Goal: Book appointment/travel/reservation

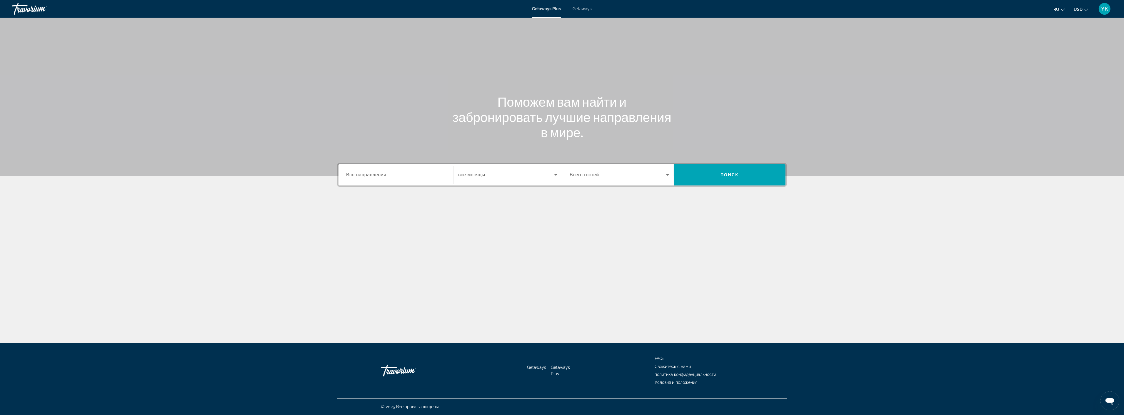
click at [384, 174] on span "Все направления" at bounding box center [366, 174] width 40 height 5
click at [384, 174] on input "Destination Все направления" at bounding box center [395, 175] width 99 height 7
click at [364, 175] on input "Destination Все направления" at bounding box center [395, 175] width 99 height 7
drag, startPoint x: 387, startPoint y: 276, endPoint x: 373, endPoint y: 265, distance: 17.7
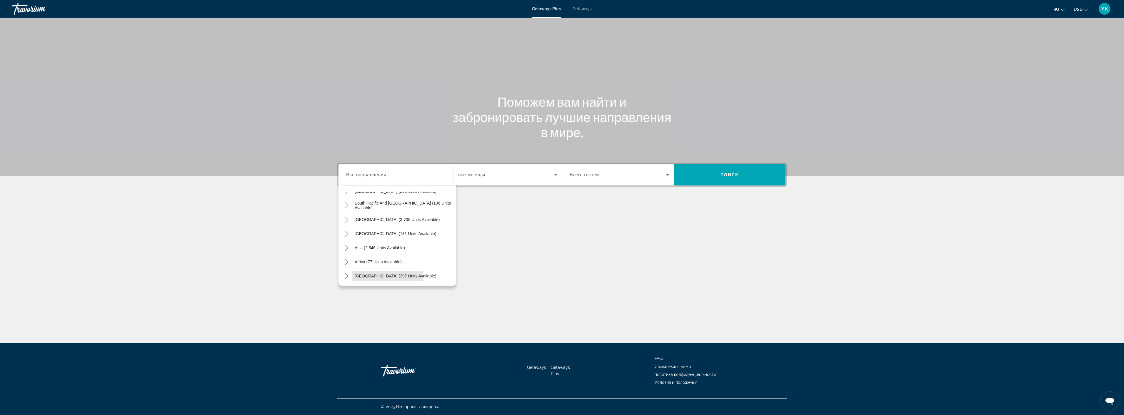
click at [387, 276] on span "[GEOGRAPHIC_DATA] (397 units available)" at bounding box center [396, 276] width 82 height 5
type input "**********"
click at [583, 9] on span "Getaways" at bounding box center [582, 8] width 19 height 5
click at [415, 176] on input "Destination Все направления" at bounding box center [395, 175] width 99 height 7
click at [390, 176] on input "Destination Все направления" at bounding box center [395, 175] width 99 height 7
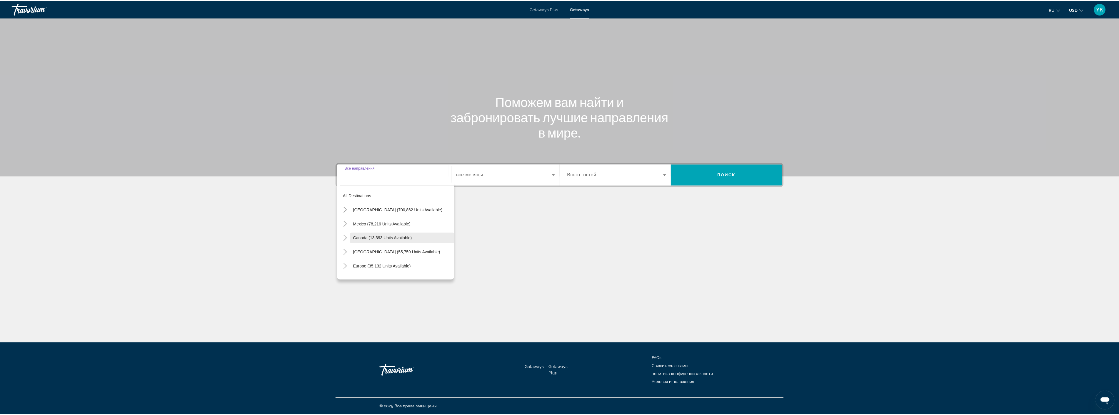
scroll to position [95, 0]
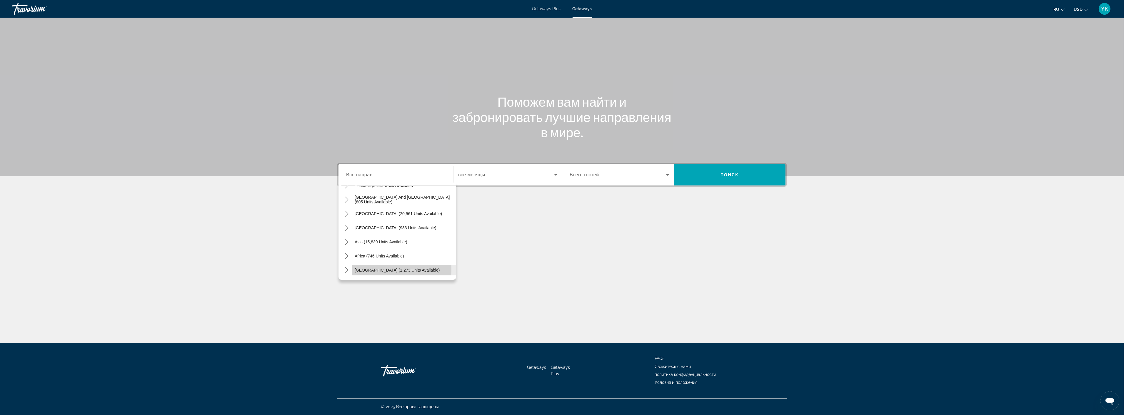
click at [383, 269] on span "[GEOGRAPHIC_DATA] (1,273 units available)" at bounding box center [397, 270] width 85 height 5
type input "**********"
click at [483, 176] on span "все месяцы" at bounding box center [471, 174] width 27 height 5
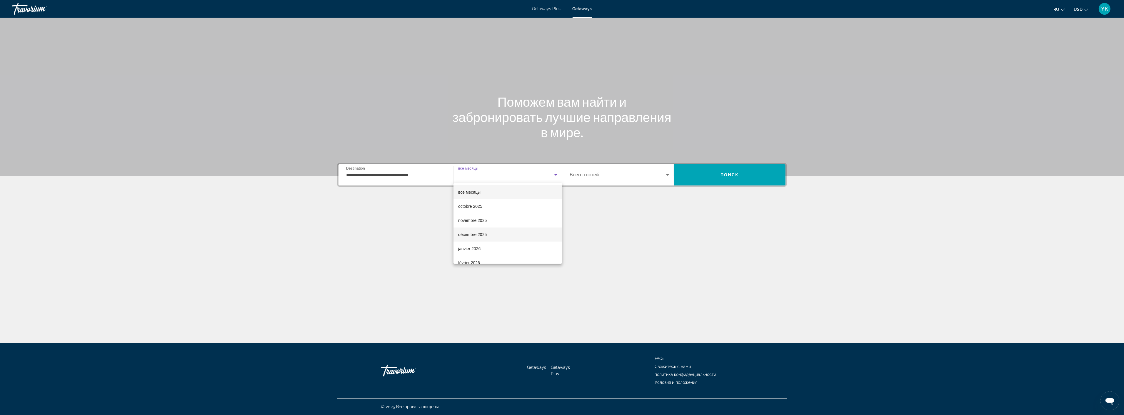
click at [477, 234] on span "décembre 2025" at bounding box center [472, 234] width 29 height 7
click at [634, 176] on span "Search widget" at bounding box center [618, 174] width 96 height 7
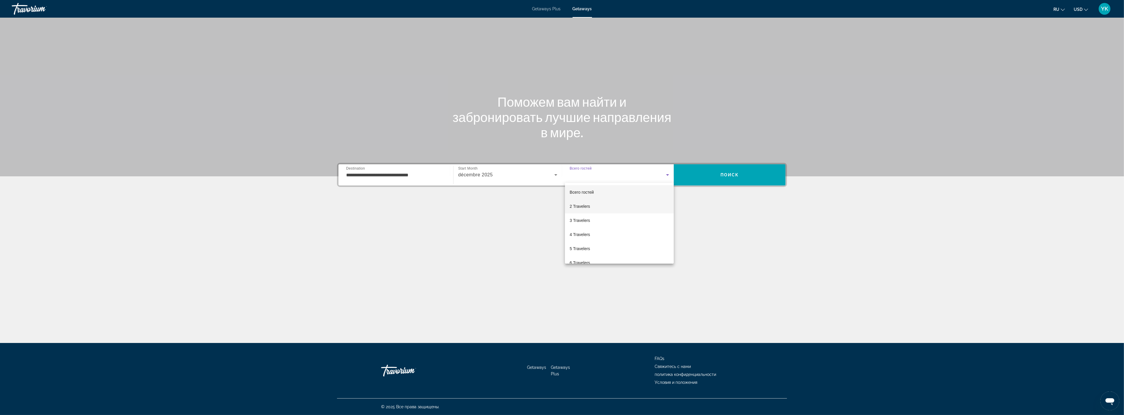
click at [584, 206] on span "2 Travelers" at bounding box center [580, 206] width 20 height 7
click at [711, 174] on span "Search" at bounding box center [730, 175] width 112 height 14
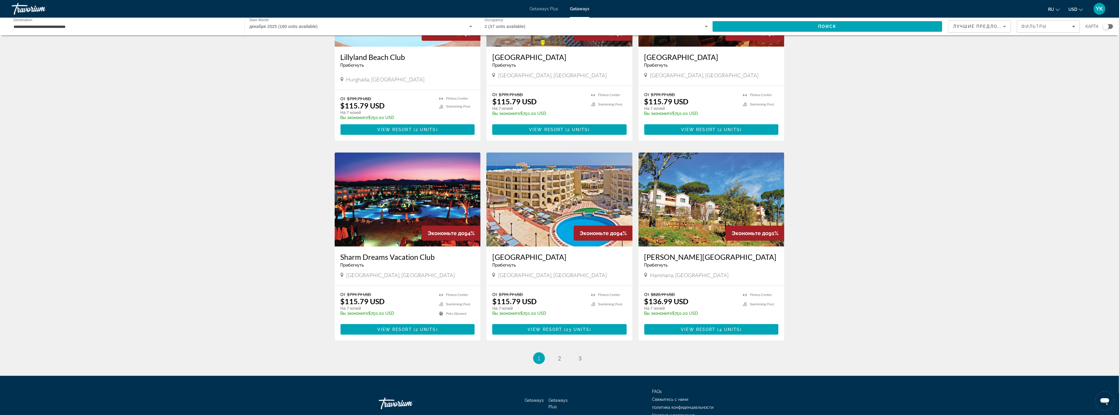
scroll to position [536, 0]
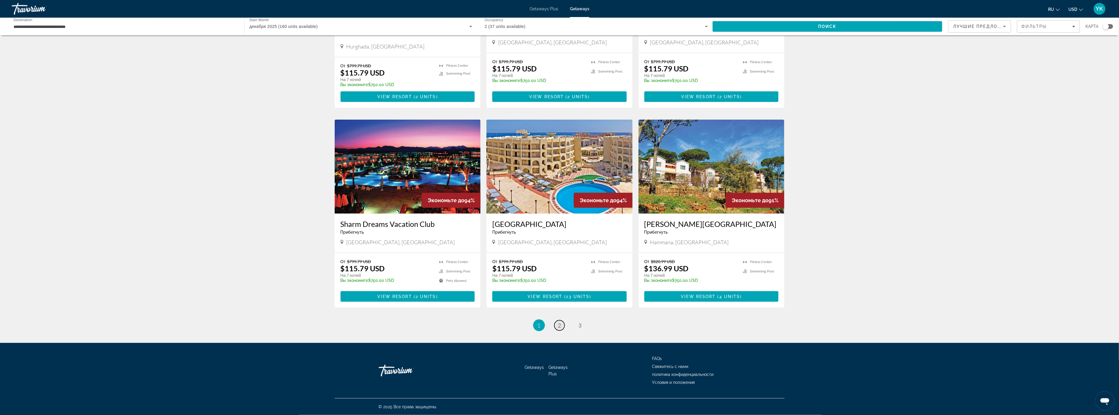
click at [558, 326] on span "2" at bounding box center [559, 325] width 3 height 6
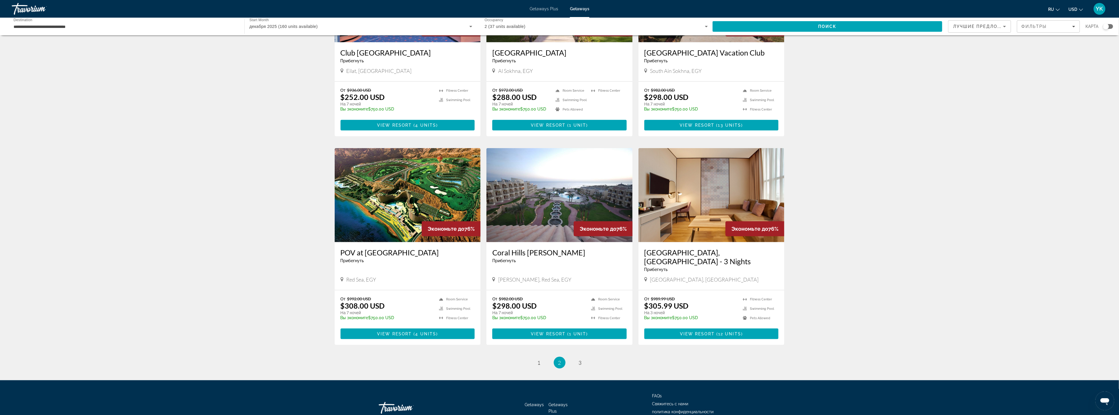
scroll to position [536, 0]
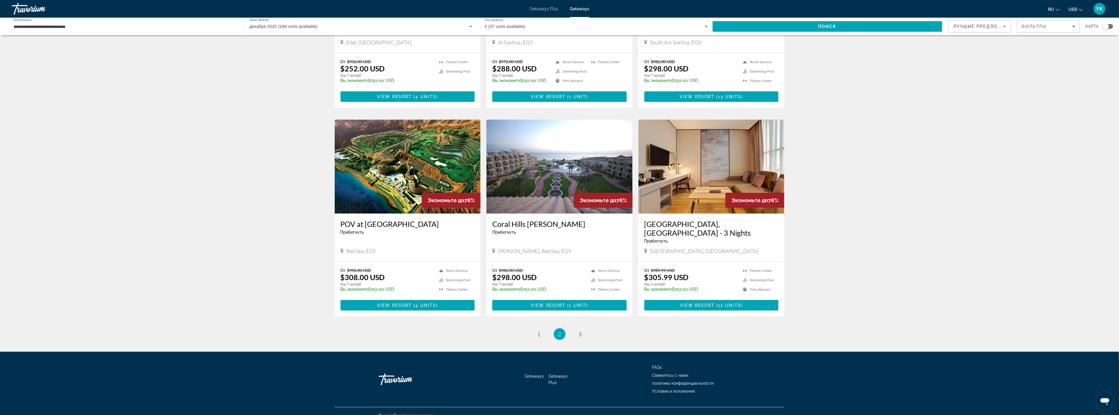
click at [669, 188] on img "Main content" at bounding box center [712, 167] width 146 height 94
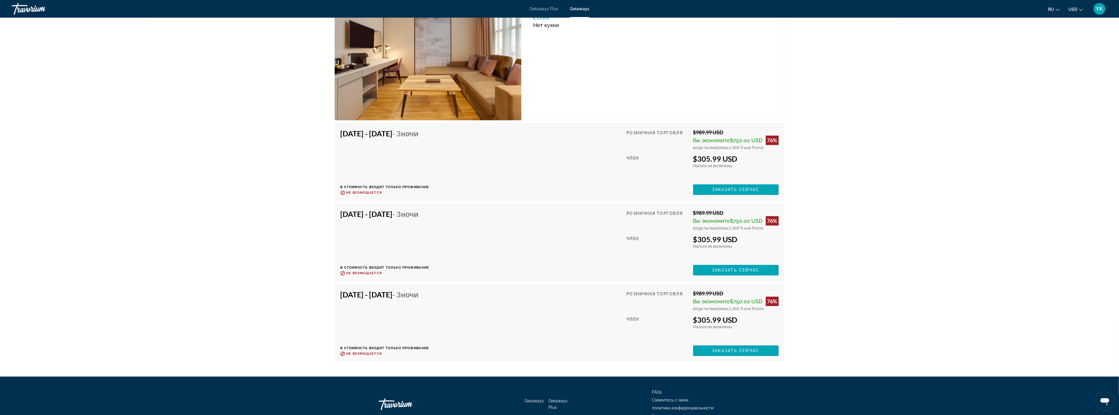
scroll to position [1111, 0]
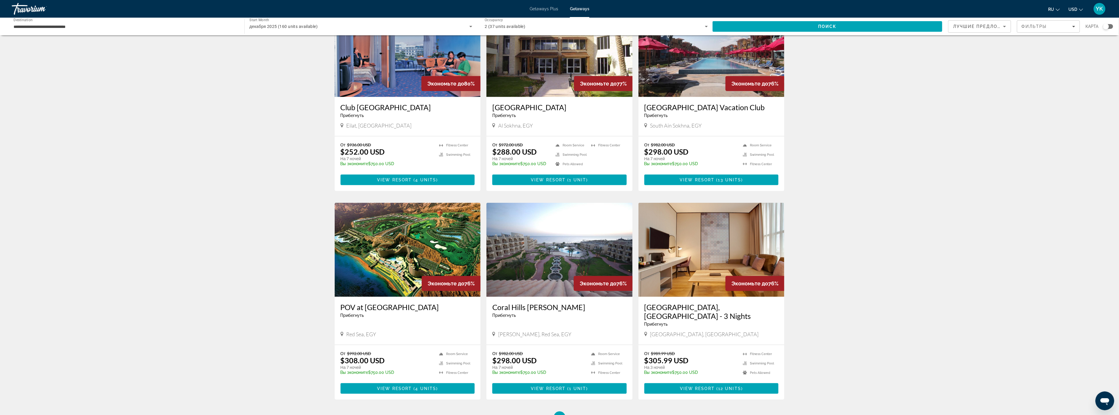
scroll to position [536, 0]
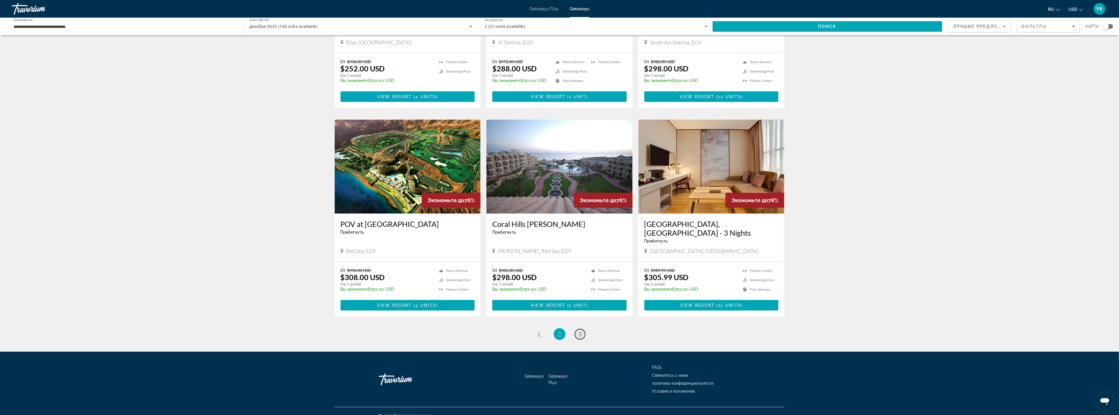
click at [581, 331] on span "3" at bounding box center [580, 334] width 3 height 6
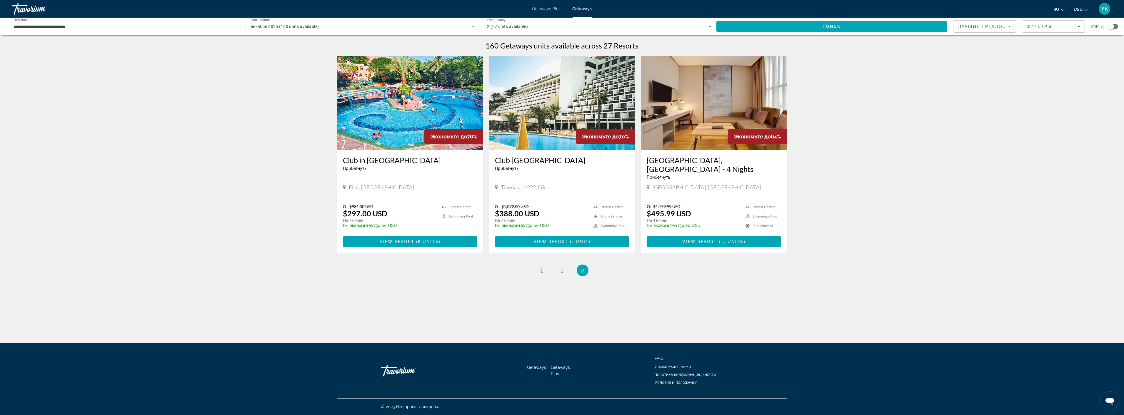
click at [414, 124] on img "Main content" at bounding box center [410, 103] width 146 height 94
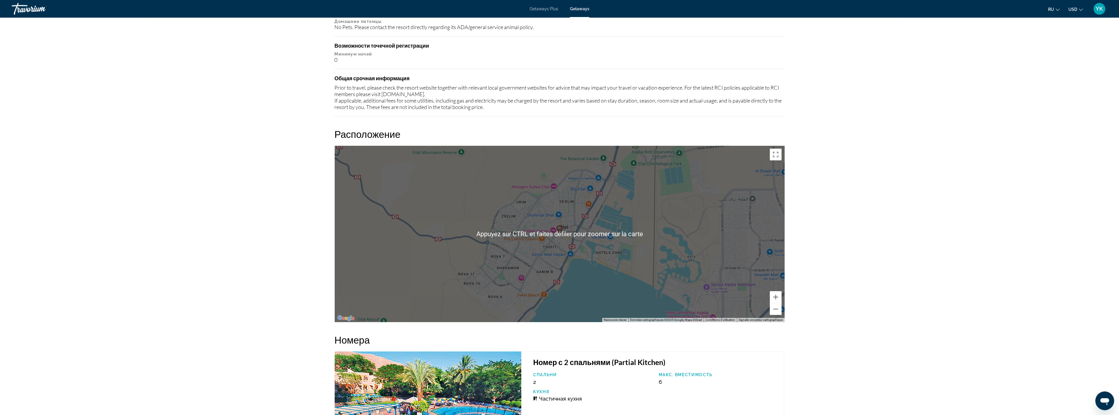
scroll to position [372, 0]
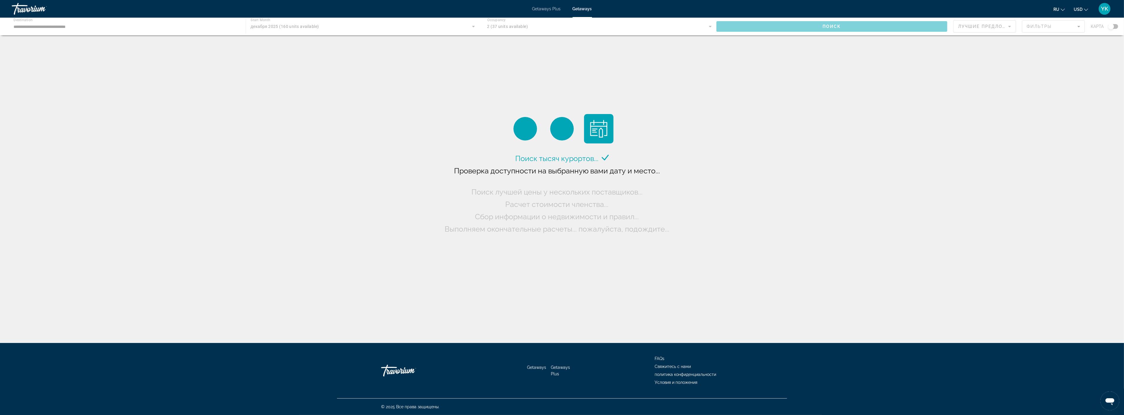
click at [549, 9] on span "Getaways Plus" at bounding box center [546, 8] width 29 height 5
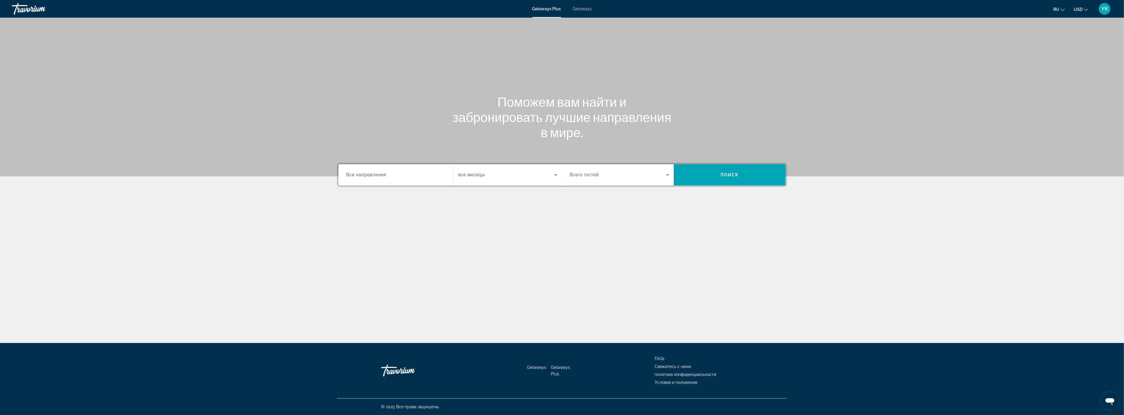
click at [384, 174] on span "Все направления" at bounding box center [366, 175] width 40 height 6
click at [384, 174] on input "Destination Все направления" at bounding box center [395, 175] width 99 height 7
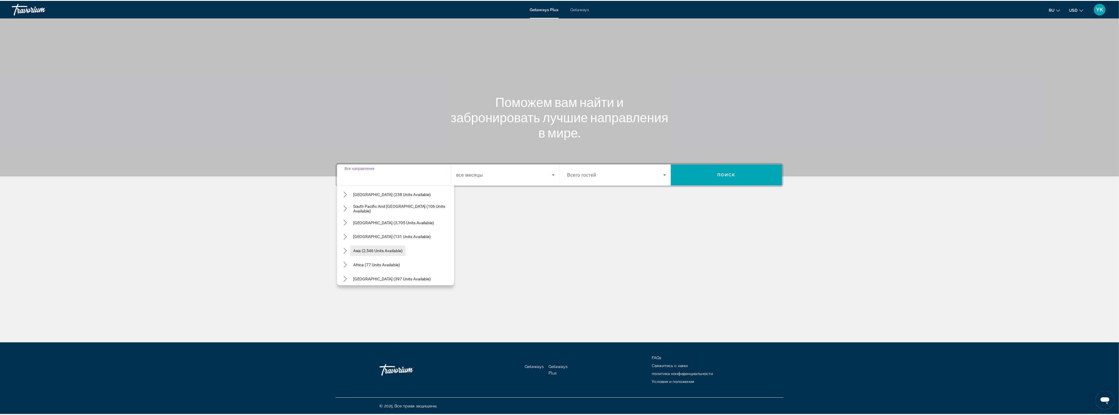
scroll to position [95, 0]
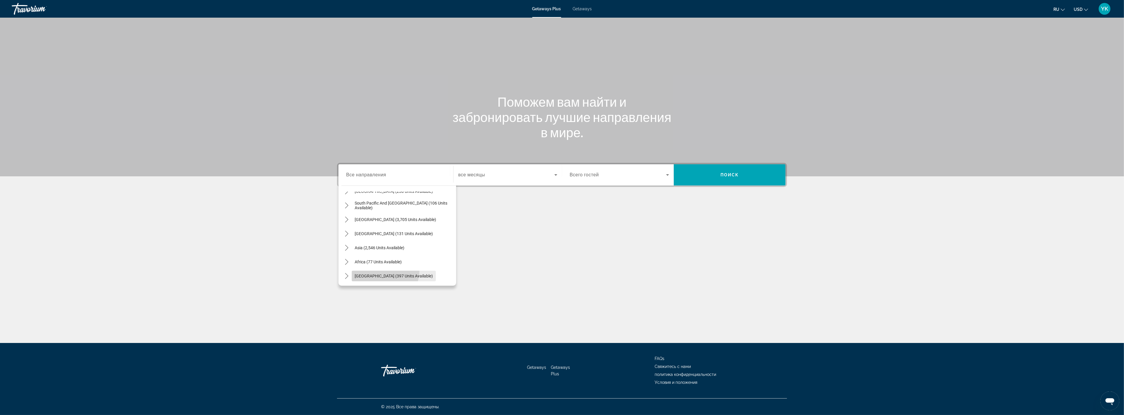
click at [384, 271] on span "Select destination: Middle East (397 units available)" at bounding box center [394, 276] width 84 height 14
type input "**********"
click at [476, 175] on span "все месяцы" at bounding box center [471, 175] width 27 height 6
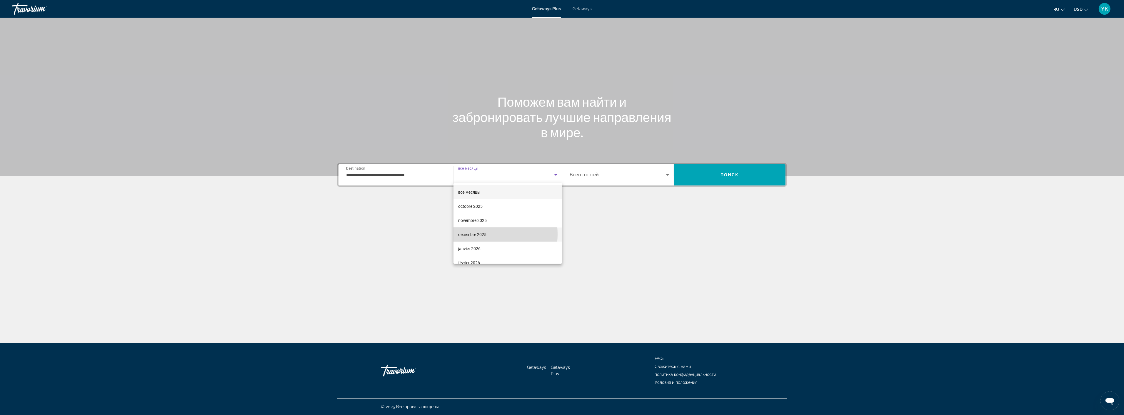
click at [474, 234] on span "décembre 2025" at bounding box center [472, 234] width 28 height 7
click at [640, 175] on span "Search widget" at bounding box center [618, 174] width 96 height 7
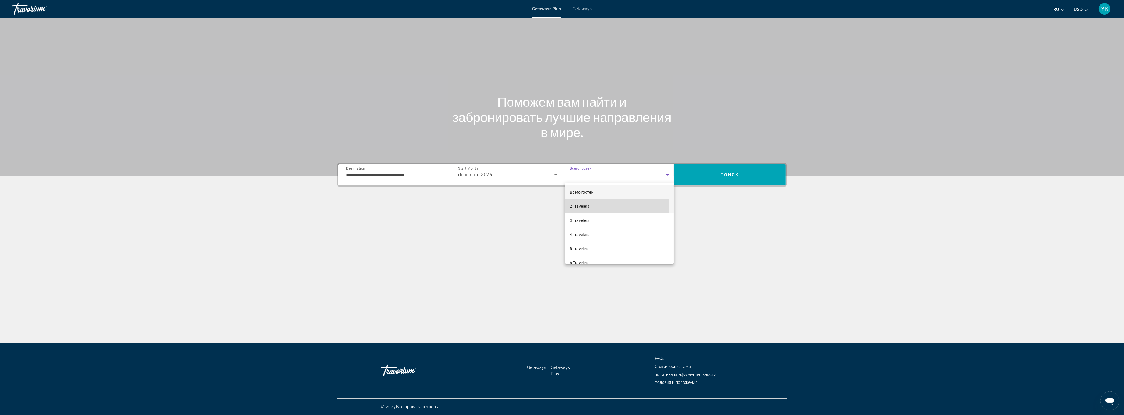
click at [583, 207] on span "2 Travelers" at bounding box center [580, 206] width 20 height 7
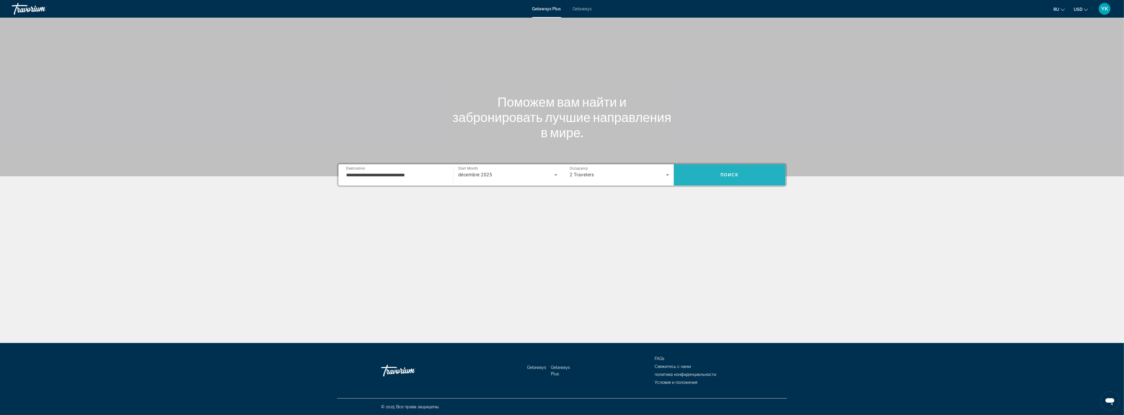
click at [745, 174] on span "Search" at bounding box center [730, 175] width 112 height 14
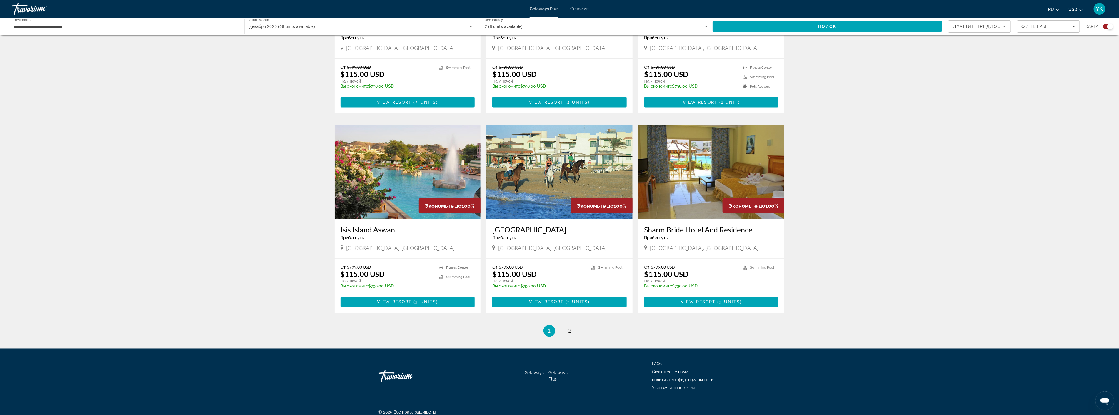
scroll to position [718, 0]
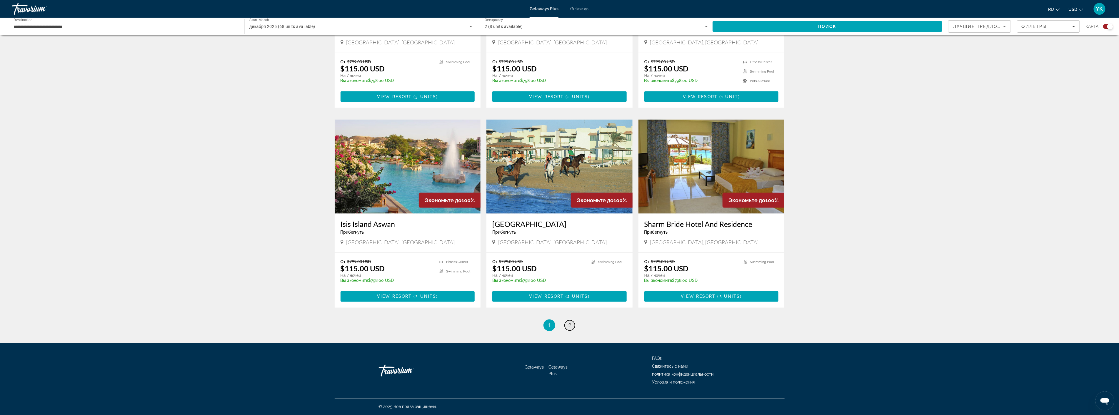
click at [569, 325] on span "2" at bounding box center [570, 325] width 3 height 6
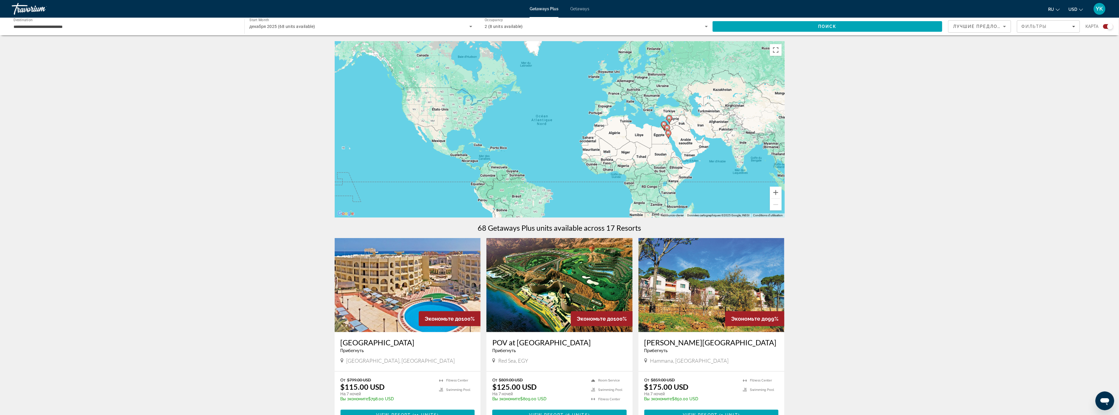
click at [1079, 12] on button "USD USD ($) MXN (Mex$) CAD (Can$) GBP (£) EUR (€) AUD (A$) NZD (NZ$) CNY (CN¥)" at bounding box center [1076, 9] width 14 height 9
click at [1063, 39] on button "CAD (Can$)" at bounding box center [1064, 39] width 29 height 8
click at [279, 128] on div "← Déplacer vers la gauche → Déplacer vers la droite ↑ Déplacer vers le haut ↓ D…" at bounding box center [559, 345] width 1119 height 609
